Goal: Task Accomplishment & Management: Use online tool/utility

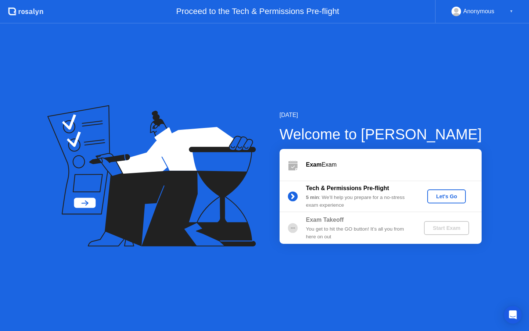
click at [437, 201] on button "Let's Go" at bounding box center [446, 196] width 39 height 14
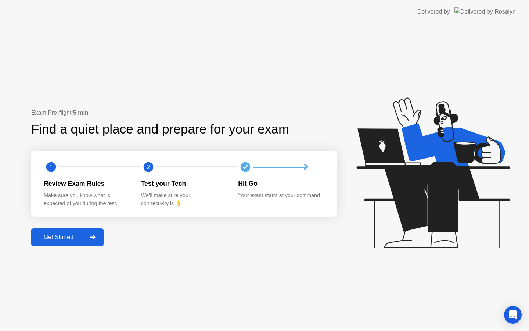
click at [69, 244] on button "Get Started" at bounding box center [67, 237] width 72 height 18
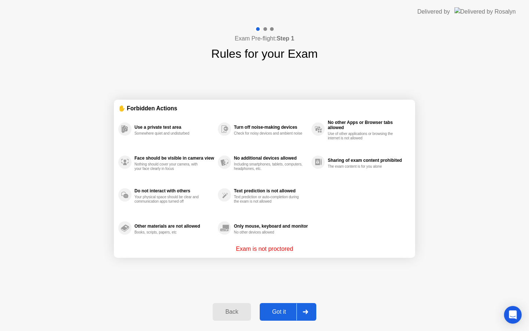
click at [277, 308] on div "Got it" at bounding box center [279, 311] width 35 height 7
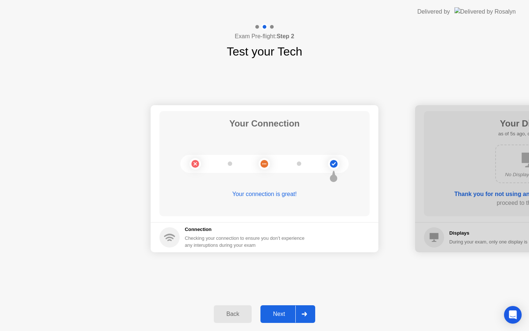
click at [285, 313] on div "Next" at bounding box center [279, 314] width 33 height 7
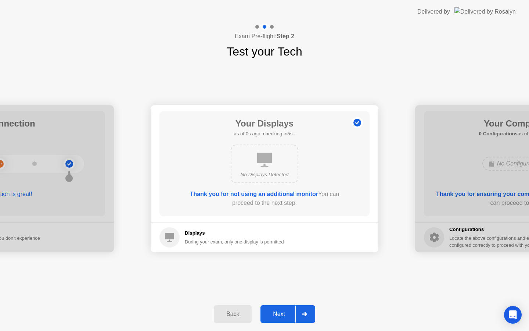
click at [285, 313] on div "Next" at bounding box center [279, 314] width 33 height 7
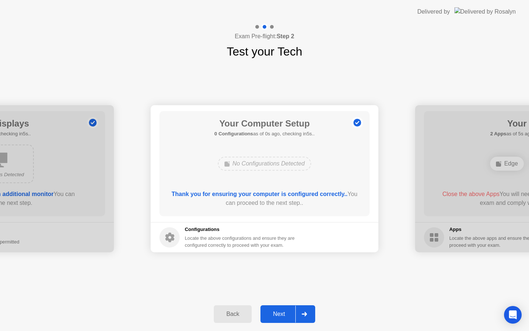
click at [285, 313] on div "Next" at bounding box center [279, 314] width 33 height 7
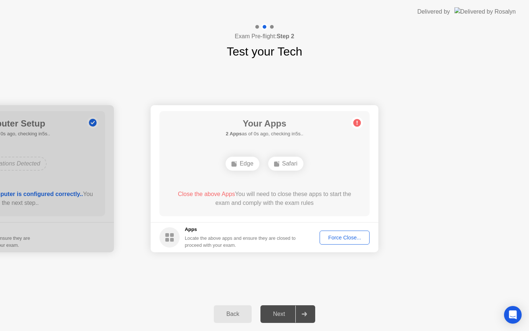
click at [285, 313] on div "Next" at bounding box center [279, 314] width 33 height 7
click at [337, 239] on div "Force Close..." at bounding box center [344, 238] width 45 height 6
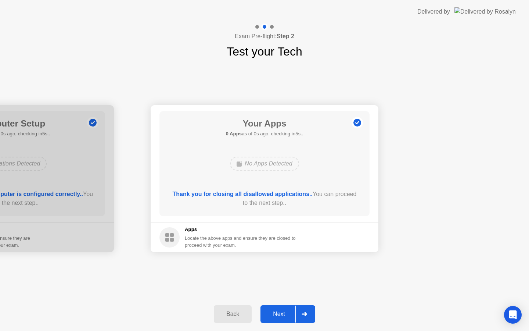
click at [279, 312] on div "Next" at bounding box center [279, 314] width 33 height 7
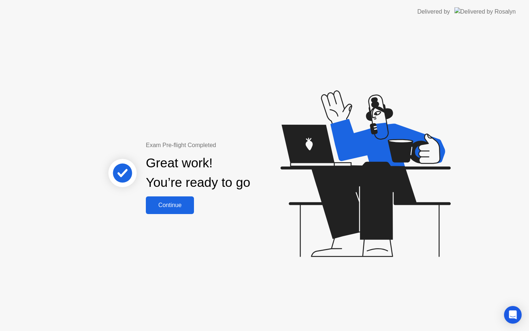
click at [177, 210] on button "Continue" at bounding box center [170, 205] width 48 height 18
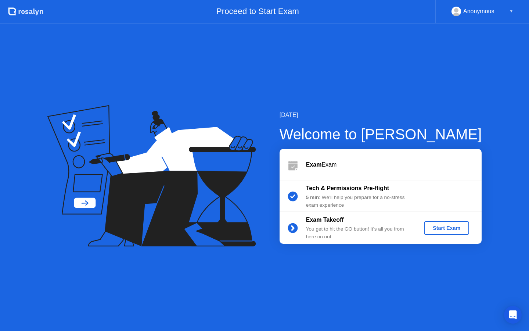
click at [448, 230] on div "Start Exam" at bounding box center [446, 228] width 39 height 6
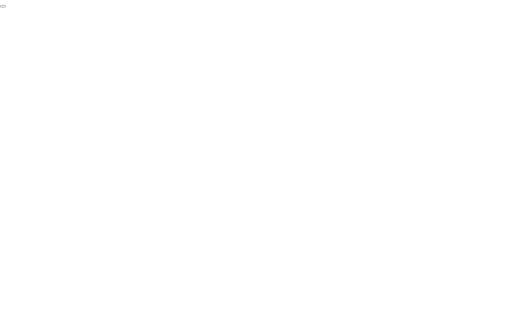
click at [6, 7] on button "End Proctoring Session" at bounding box center [3, 6] width 6 height 2
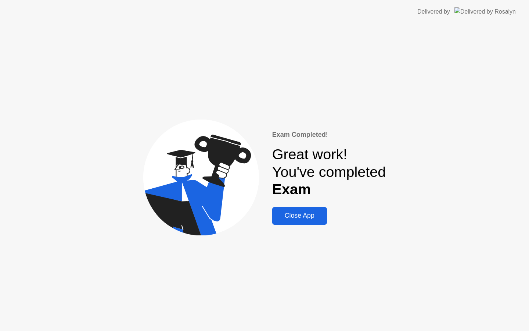
click at [308, 215] on div "Close App" at bounding box center [300, 216] width 50 height 8
